Goal: Task Accomplishment & Management: Use online tool/utility

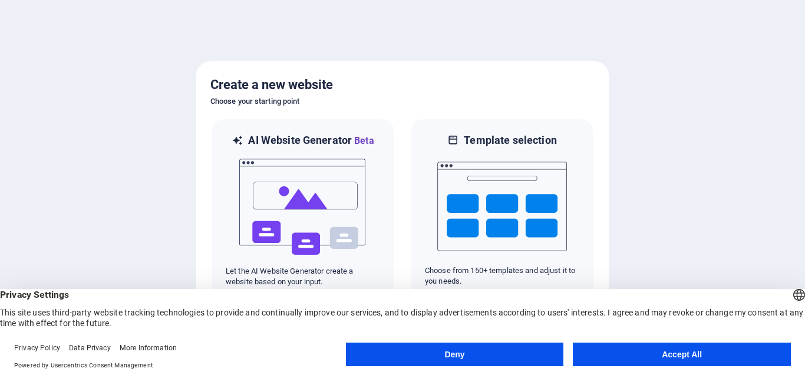
drag, startPoint x: 700, startPoint y: 356, endPoint x: 678, endPoint y: 338, distance: 28.4
click at [695, 354] on button "Accept All" at bounding box center [682, 354] width 218 height 24
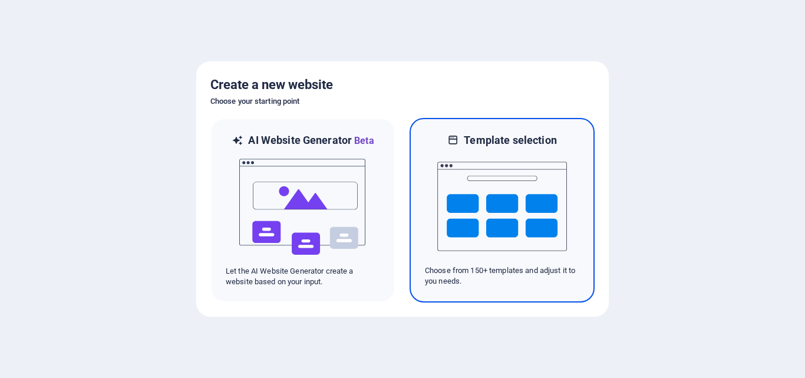
click at [539, 220] on img at bounding box center [502, 206] width 130 height 118
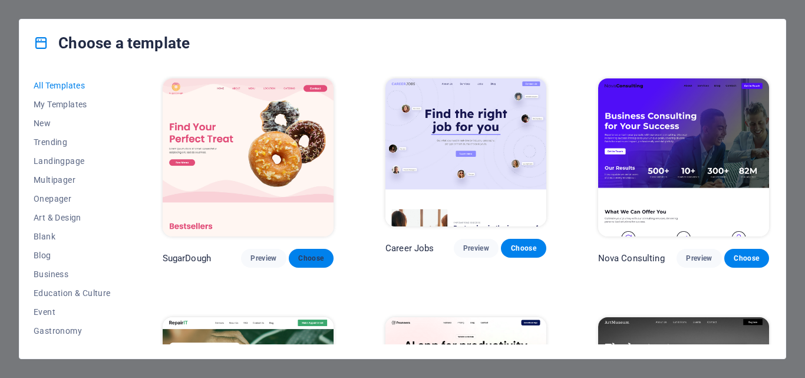
click at [313, 253] on span "Choose" at bounding box center [311, 257] width 26 height 9
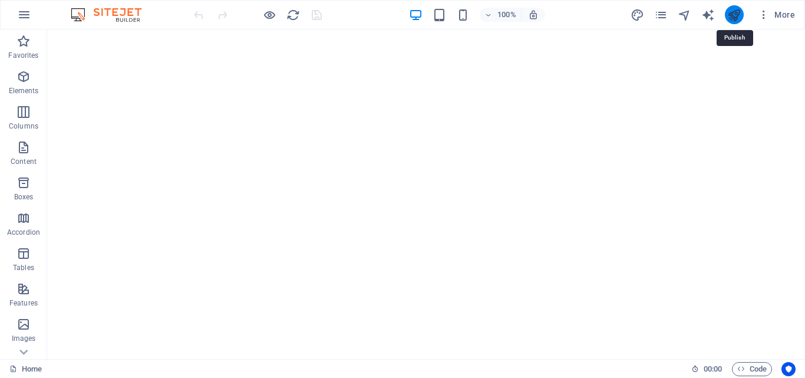
click at [733, 13] on icon "publish" at bounding box center [734, 15] width 14 height 14
click at [734, 14] on icon "publish" at bounding box center [734, 15] width 14 height 14
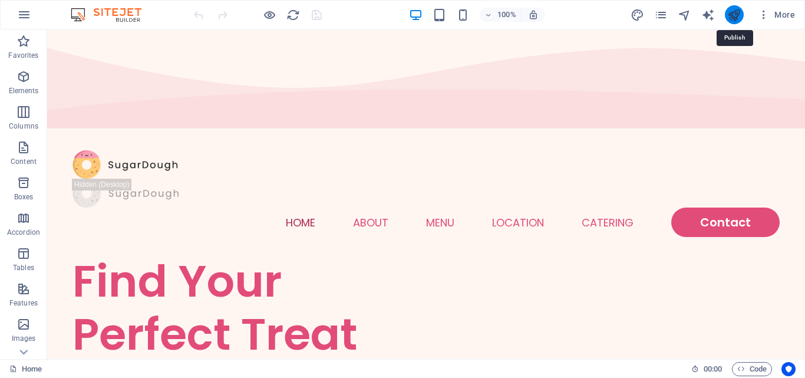
click at [733, 12] on icon "publish" at bounding box center [734, 15] width 14 height 14
